Goal: Transaction & Acquisition: Obtain resource

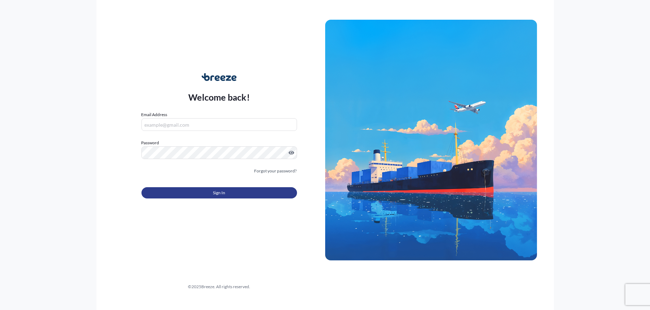
type input "[EMAIL_ADDRESS][PERSON_NAME][DOMAIN_NAME]"
click at [220, 191] on span "Sign In" at bounding box center [219, 192] width 12 height 7
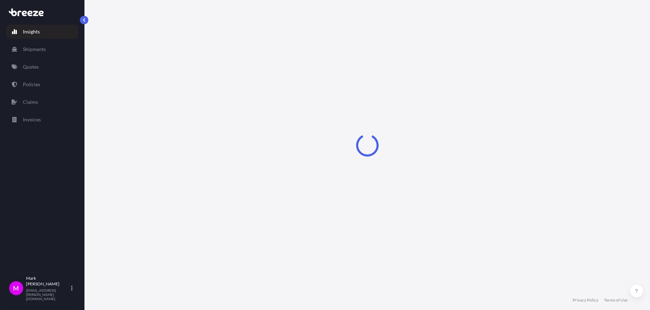
select select "2025"
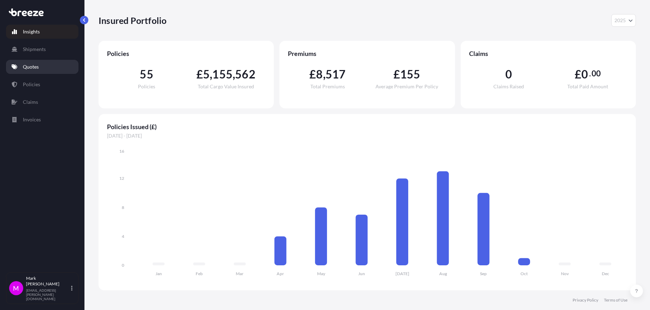
click at [39, 64] on link "Quotes" at bounding box center [42, 67] width 73 height 14
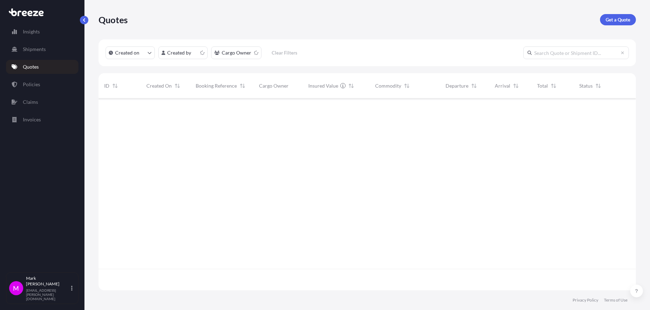
scroll to position [190, 532]
click at [611, 21] on p "Get a Quote" at bounding box center [618, 19] width 25 height 7
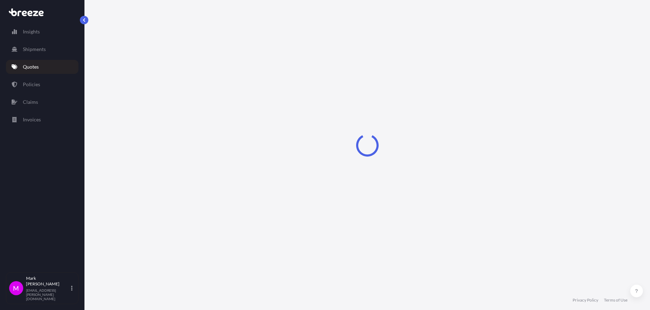
select select "Sea"
select select "1"
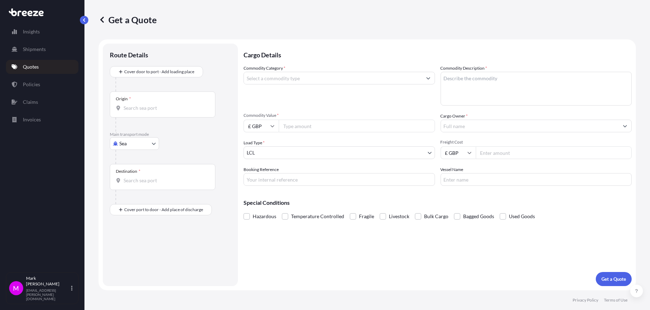
click at [381, 81] on input "Commodity Category *" at bounding box center [333, 78] width 178 height 13
click at [596, 272] on button "Get a Quote" at bounding box center [614, 279] width 36 height 14
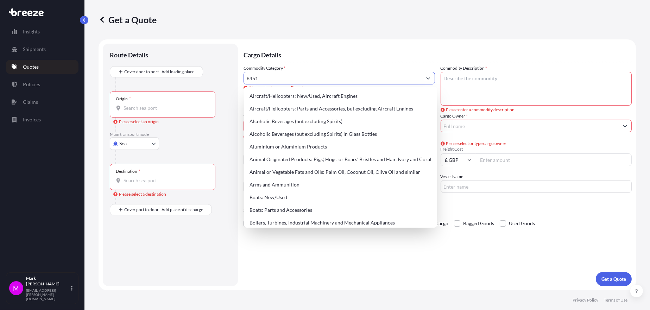
drag, startPoint x: 319, startPoint y: 78, endPoint x: 240, endPoint y: 80, distance: 78.6
click at [240, 80] on form "Route Details Cover door to port - Add loading place Place of loading Road Road…" at bounding box center [368, 164] width 538 height 251
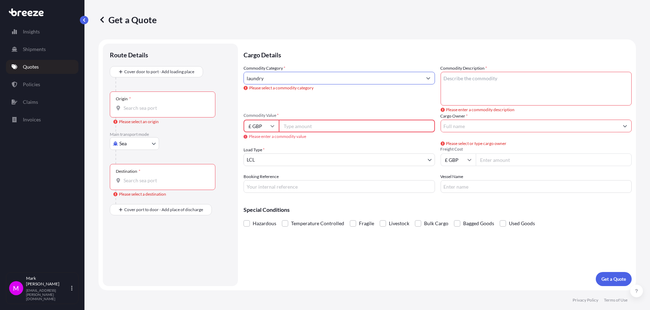
type input "laundry"
click at [596, 272] on button "Get a Quote" at bounding box center [614, 279] width 36 height 14
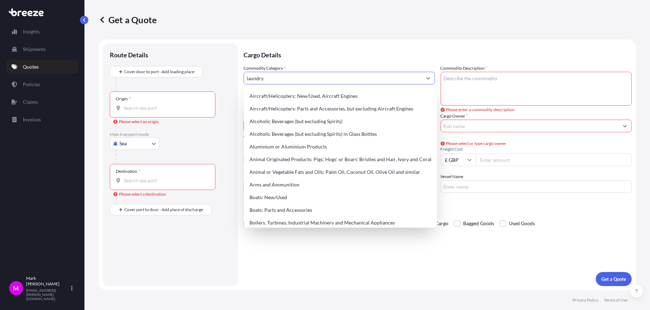
drag, startPoint x: 272, startPoint y: 76, endPoint x: 232, endPoint y: 76, distance: 39.8
click at [232, 76] on form "Route Details Cover door to port - Add loading place Place of loading Road Road…" at bounding box center [368, 164] width 538 height 251
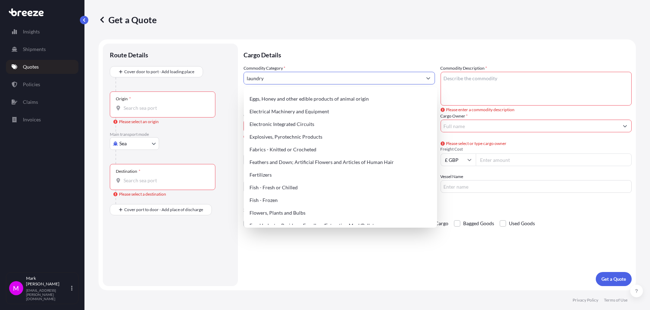
scroll to position [398, 0]
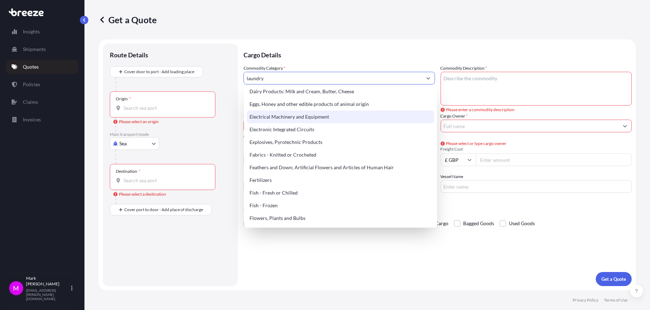
click at [325, 117] on div "Electrical Machinery and Equipment" at bounding box center [341, 117] width 188 height 13
type input "Electrical Machinery and Equipment"
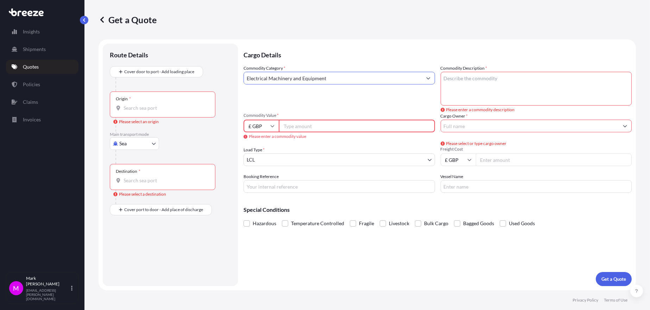
click at [312, 125] on input "Commodity Value *" at bounding box center [357, 126] width 156 height 13
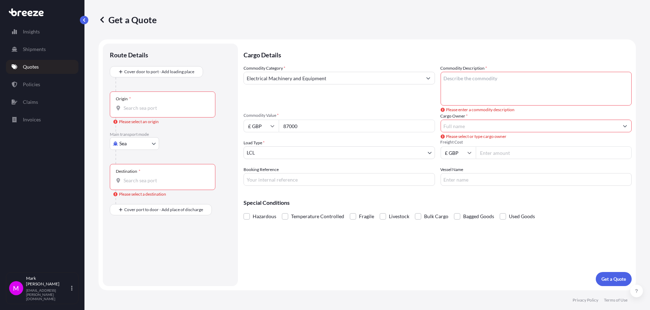
type input "87000"
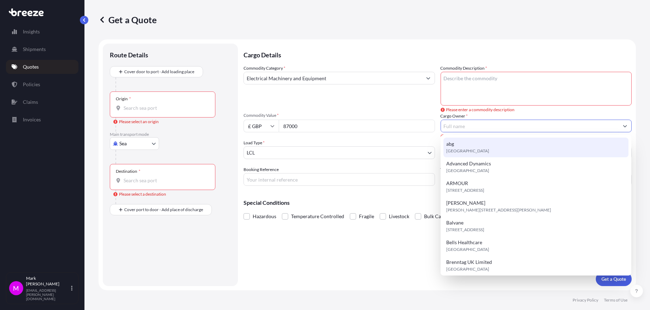
click at [489, 125] on input "Cargo Owner *" at bounding box center [530, 126] width 178 height 13
click at [506, 127] on input "Cargo Owner *" at bounding box center [530, 126] width 178 height 13
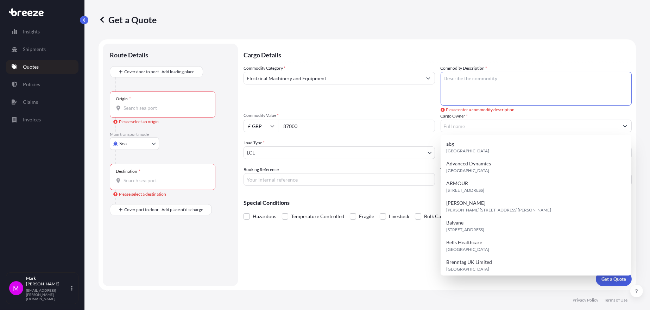
click at [487, 81] on textarea "Commodity Description *" at bounding box center [537, 89] width 192 height 34
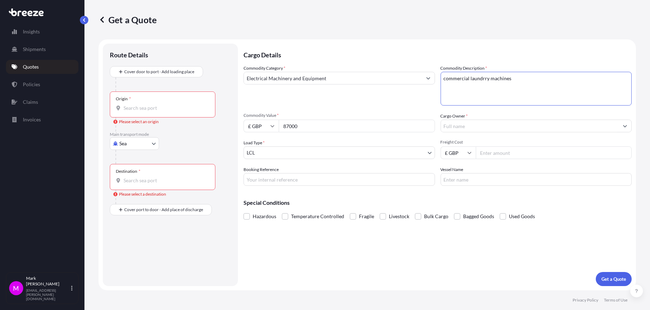
click at [484, 79] on textarea "commercial laundrry machines" at bounding box center [537, 89] width 192 height 34
click at [522, 84] on textarea "commercial laundry machines" at bounding box center [537, 89] width 192 height 34
click at [519, 76] on textarea "commercial laundry machines" at bounding box center [537, 89] width 192 height 34
type textarea "commercial laundry machines"
click at [486, 129] on input "Cargo Owner *" at bounding box center [530, 126] width 178 height 13
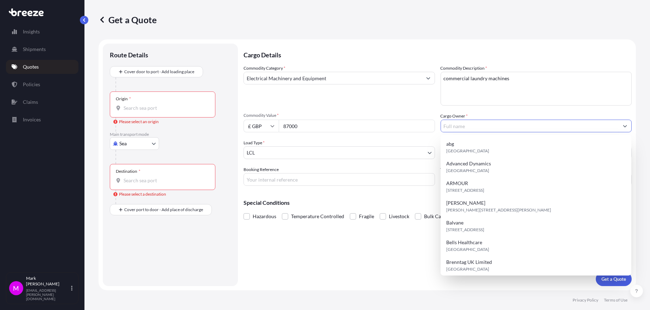
click at [155, 145] on body "15 options available. Insights Shipments Quotes Policies Claims Invoices M [PER…" at bounding box center [325, 155] width 650 height 310
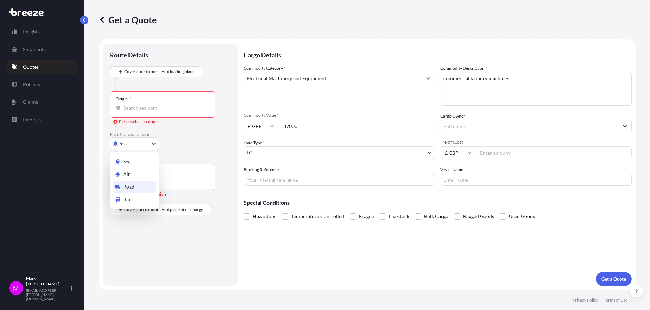
click at [132, 186] on span "Road" at bounding box center [128, 186] width 11 height 7
select select "Road"
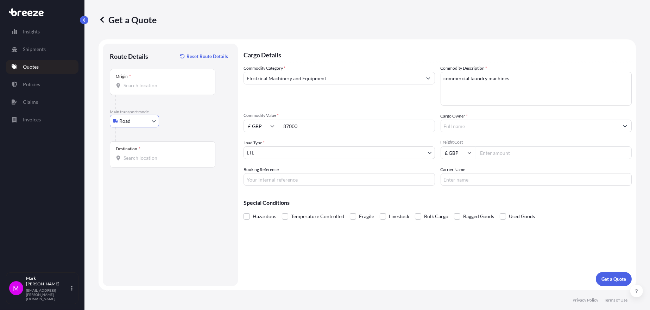
click at [459, 124] on input "Cargo Owner *" at bounding box center [530, 126] width 178 height 13
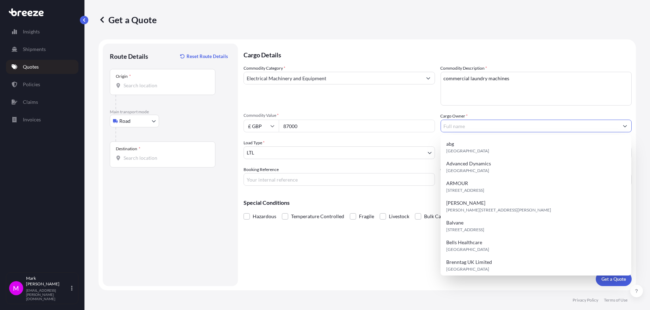
click at [459, 125] on input "Cargo Owner *" at bounding box center [530, 126] width 178 height 13
click at [147, 87] on input "Origin *" at bounding box center [165, 85] width 83 height 7
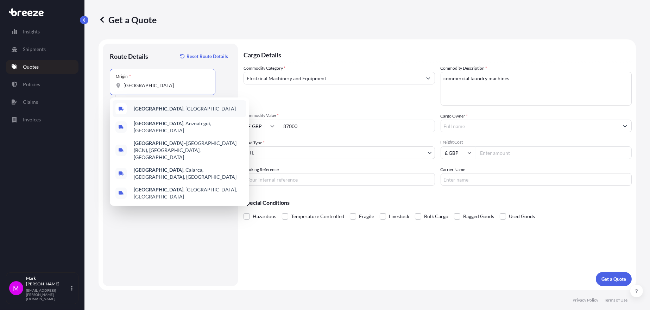
click at [155, 112] on span "[GEOGRAPHIC_DATA] , [GEOGRAPHIC_DATA]" at bounding box center [185, 108] width 102 height 7
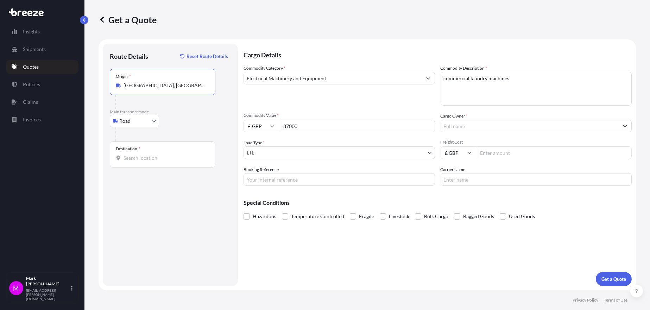
type input "[GEOGRAPHIC_DATA], [GEOGRAPHIC_DATA]"
click at [134, 158] on input "Destination *" at bounding box center [165, 158] width 83 height 7
click at [471, 126] on input "Cargo Owner *" at bounding box center [530, 126] width 178 height 13
type input "mag laundry"
click at [151, 160] on input "Destination * Please select a destination" at bounding box center [165, 158] width 83 height 7
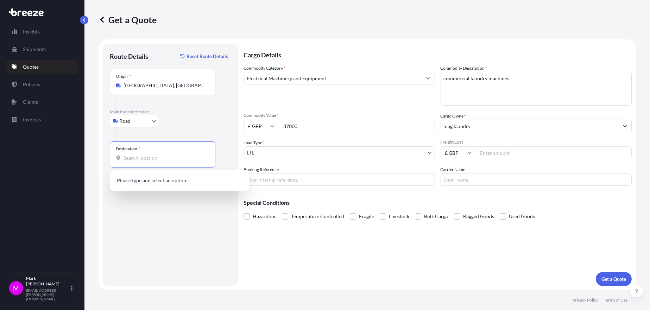
type input "b"
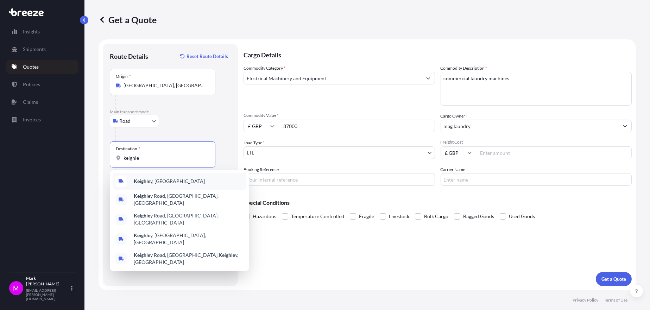
click at [157, 177] on div "Keighle y, [GEOGRAPHIC_DATA]" at bounding box center [180, 181] width 134 height 17
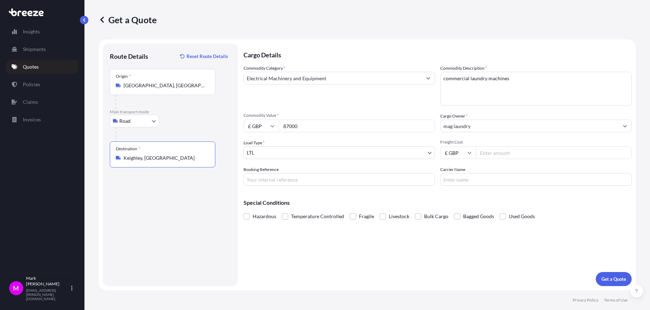
type input "Keighley, [GEOGRAPHIC_DATA]"
click at [450, 182] on input "Carrier Name" at bounding box center [537, 179] width 192 height 13
type input "JODA"
click at [605, 281] on p "Get a Quote" at bounding box center [614, 279] width 25 height 7
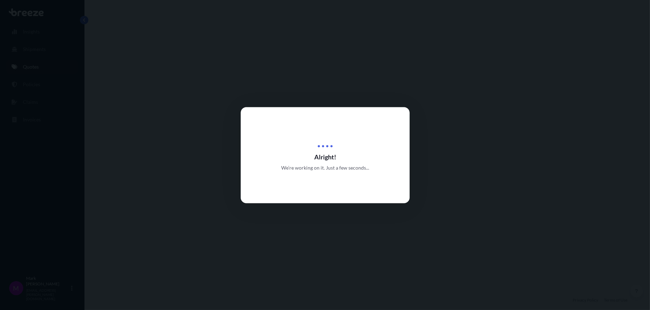
select select "Road"
select select "1"
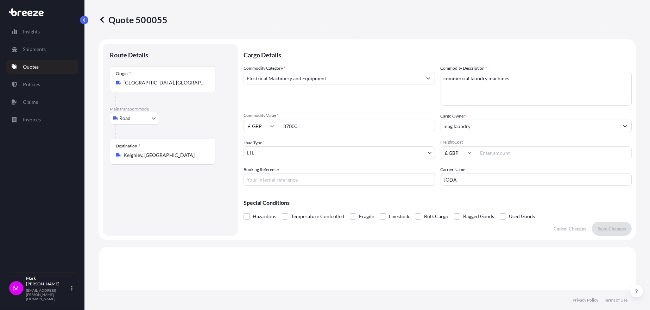
scroll to position [212, 0]
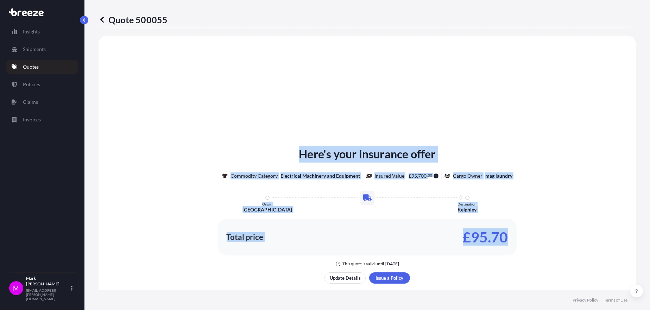
drag, startPoint x: 96, startPoint y: 6, endPoint x: 552, endPoint y: 274, distance: 528.7
click at [552, 274] on div "Quote 500055 Route Details Place of loading Road Road Rail Origin * [GEOGRAPHIC…" at bounding box center [368, 145] width 566 height 291
copy div "Destination * Road Road Rail Place of Discharge Cargo Details Commodity Categor…"
click at [196, 156] on div "Here's your insurance offer Commodity Category Electrical Machinery and Equipme…" at bounding box center [367, 206] width 518 height 121
